Goal: Task Accomplishment & Management: Use online tool/utility

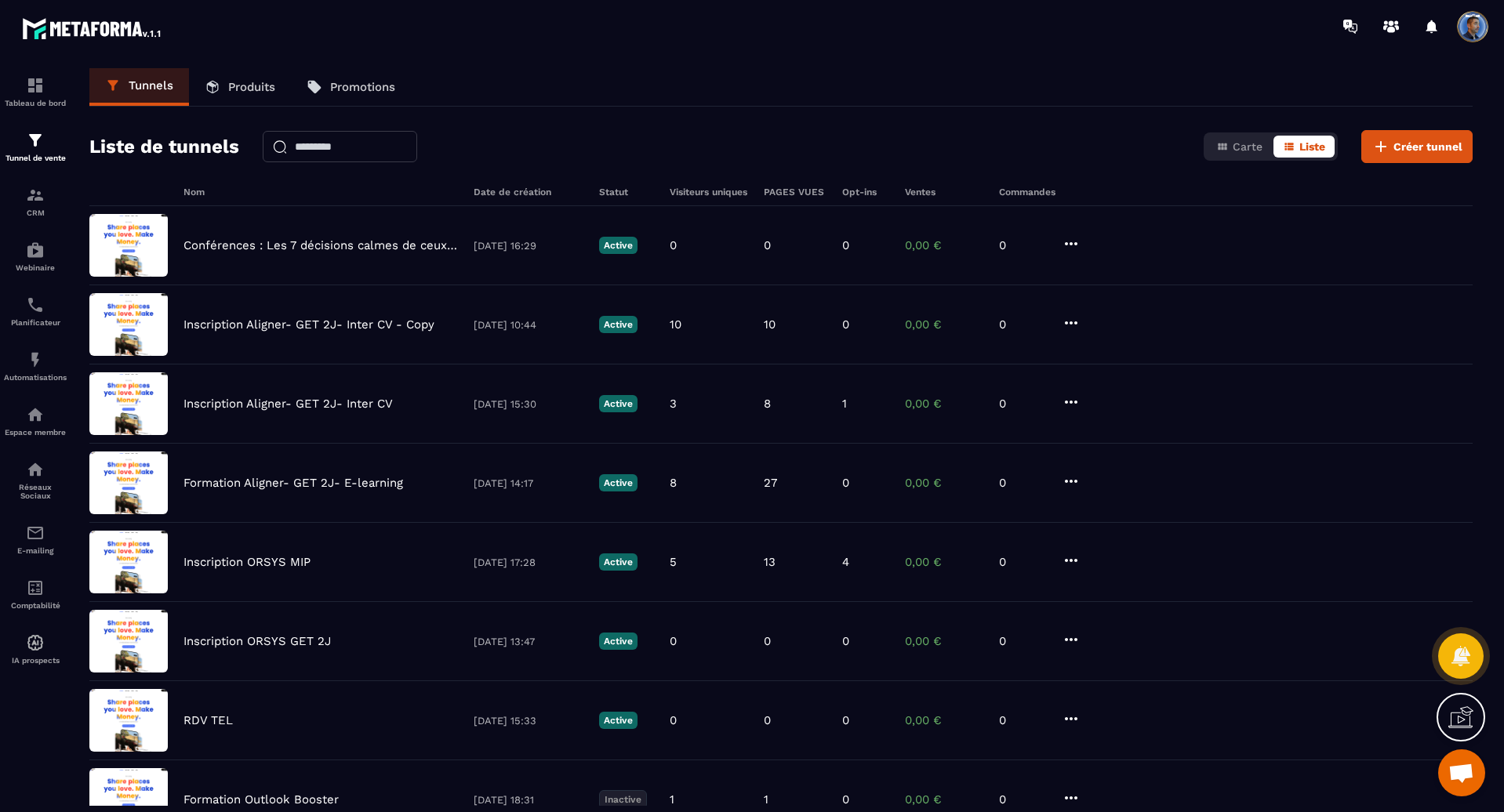
scroll to position [134, 0]
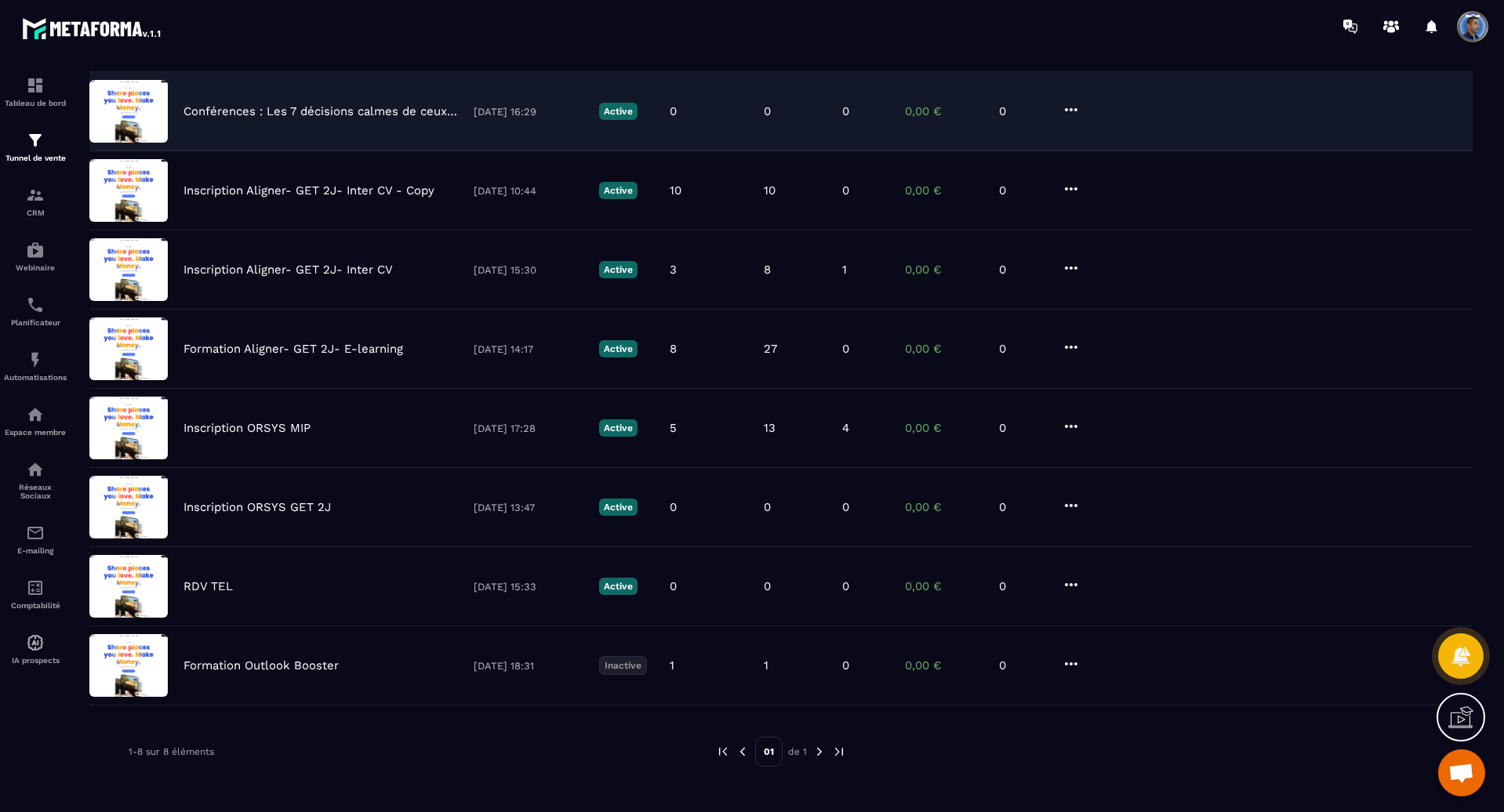
click at [297, 151] on div "Conférences : Les 7 décisions calmes de ceux que rien ne déborde [DATE] 16:29 A…" at bounding box center [781, 190] width 1384 height 79
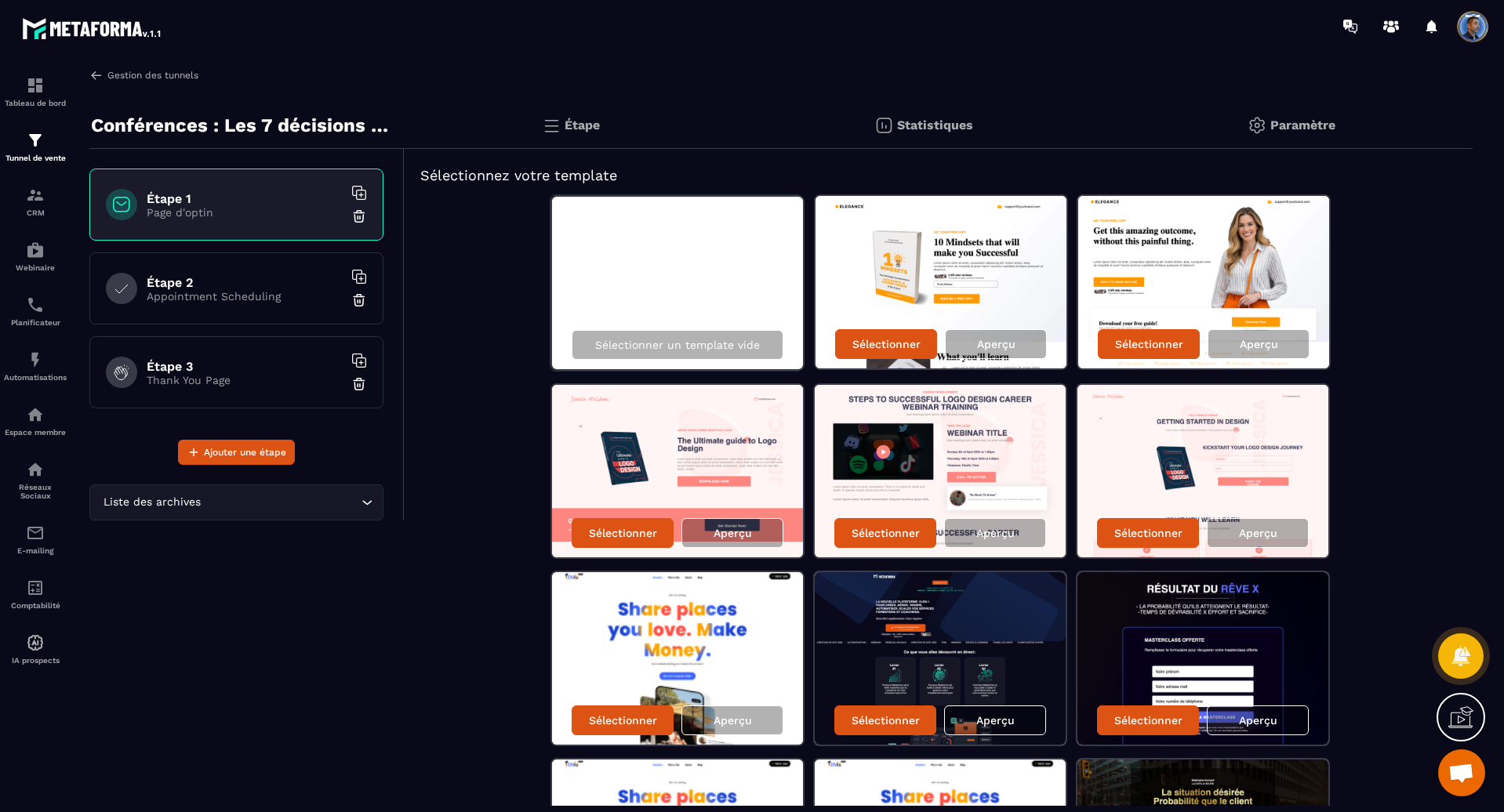
click at [111, 75] on link "Gestion des tunnels" at bounding box center [144, 75] width 109 height 15
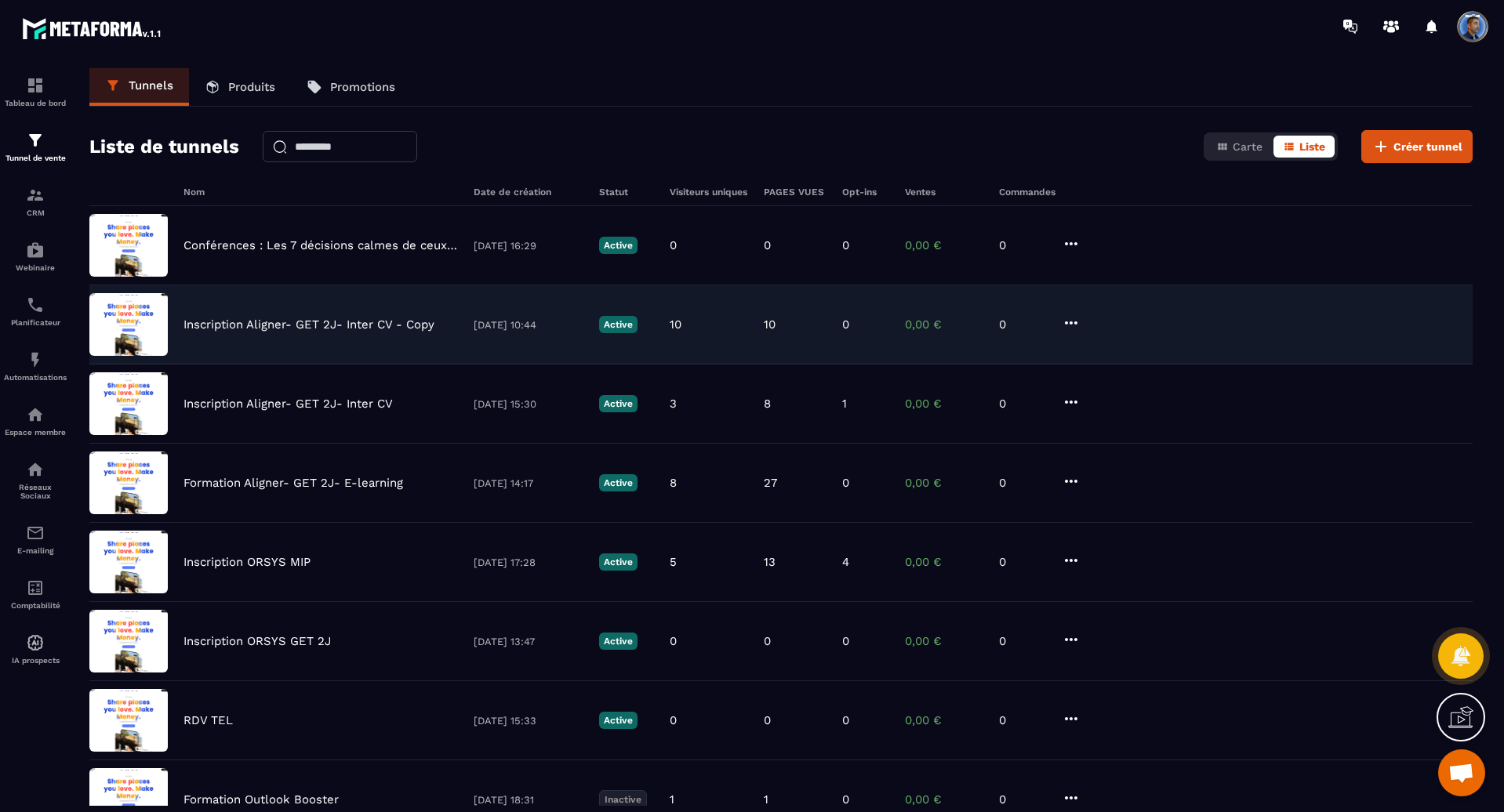
click at [207, 330] on p "Inscription Aligner- GET 2J- Inter CV - Copy" at bounding box center [309, 324] width 251 height 15
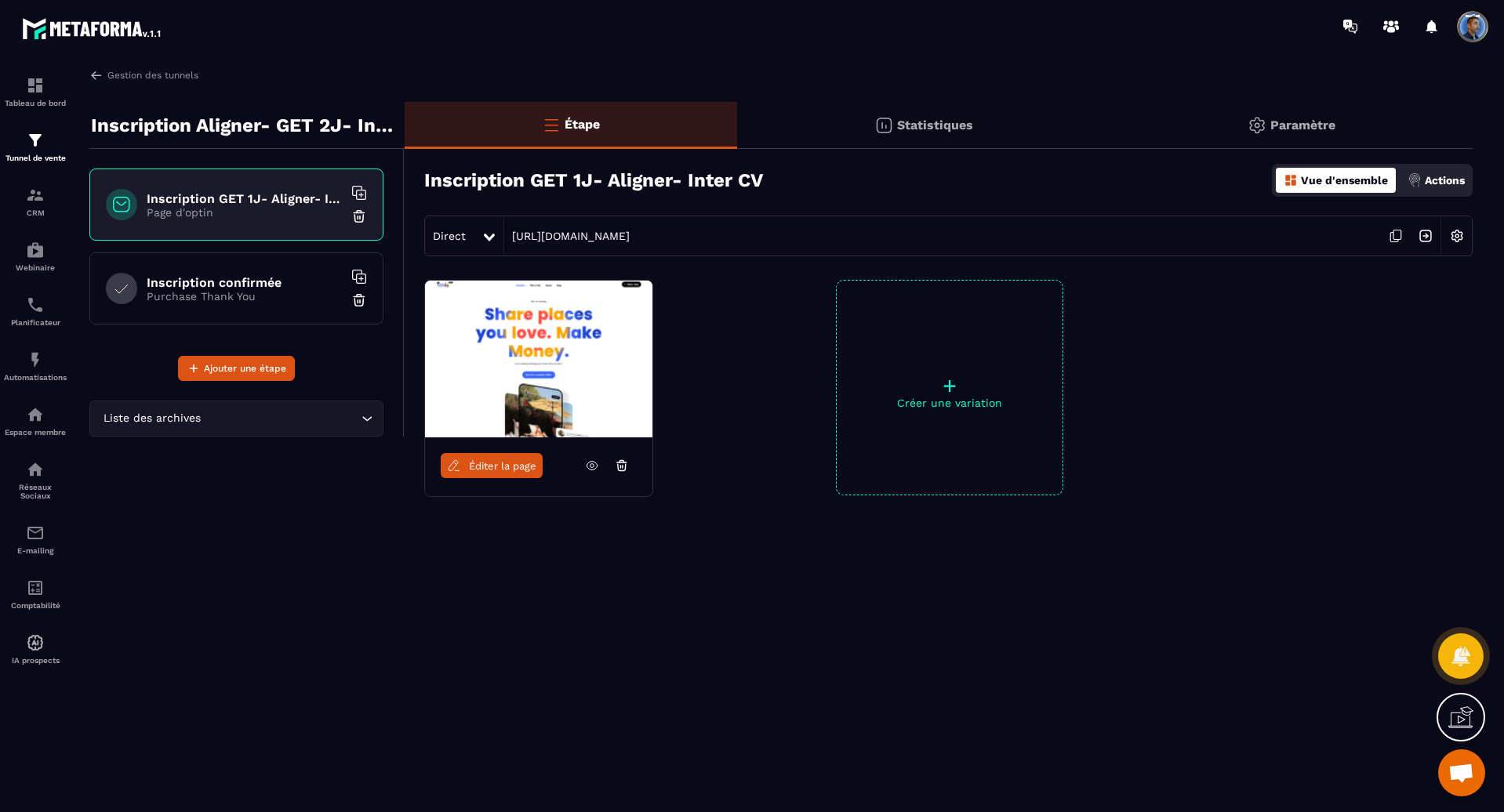
click at [532, 367] on img at bounding box center [539, 359] width 227 height 157
click at [522, 468] on span "Éditer la page" at bounding box center [502, 466] width 67 height 12
